Goal: Transaction & Acquisition: Purchase product/service

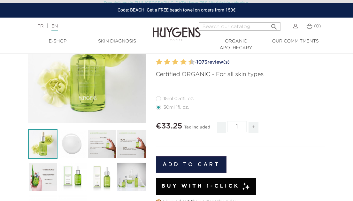
scroll to position [164, 0]
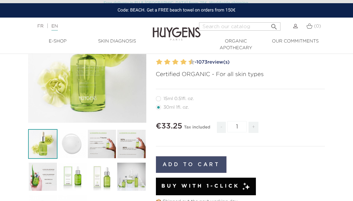
click at [171, 162] on button "Add to cart" at bounding box center [191, 164] width 71 height 17
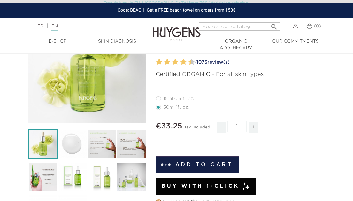
click at [313, 27] on div "(0)" at bounding box center [310, 26] width 9 height 8
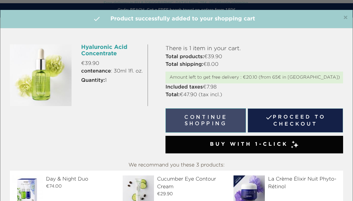
click at [227, 124] on button "Continue shopping" at bounding box center [206, 120] width 81 height 24
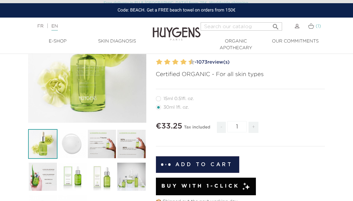
click at [314, 26] on link "(1)" at bounding box center [314, 26] width 13 height 5
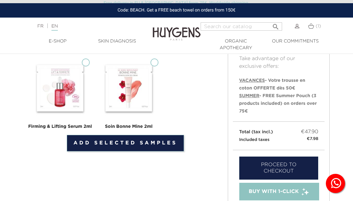
scroll to position [142, 0]
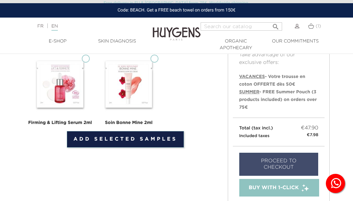
click at [263, 160] on link "Proceed to checkout" at bounding box center [278, 164] width 79 height 23
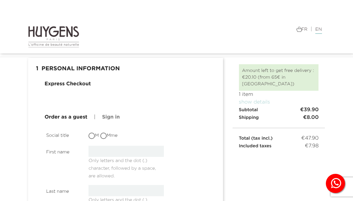
scroll to position [27, 0]
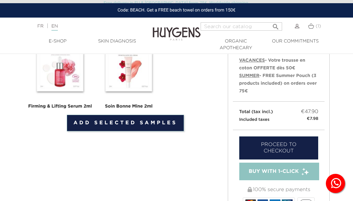
scroll to position [158, 0]
